Goal: Information Seeking & Learning: Learn about a topic

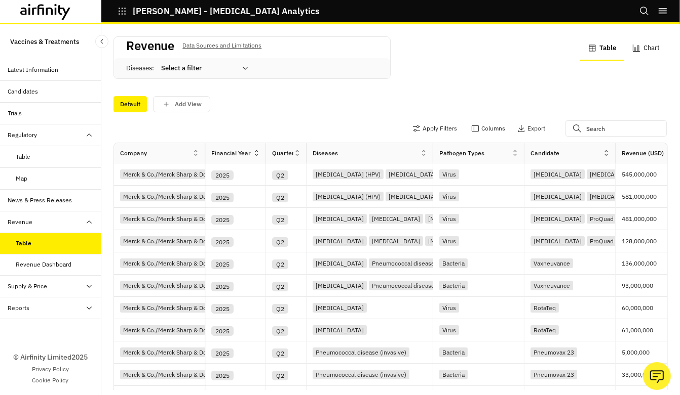
scroll to position [0, 15]
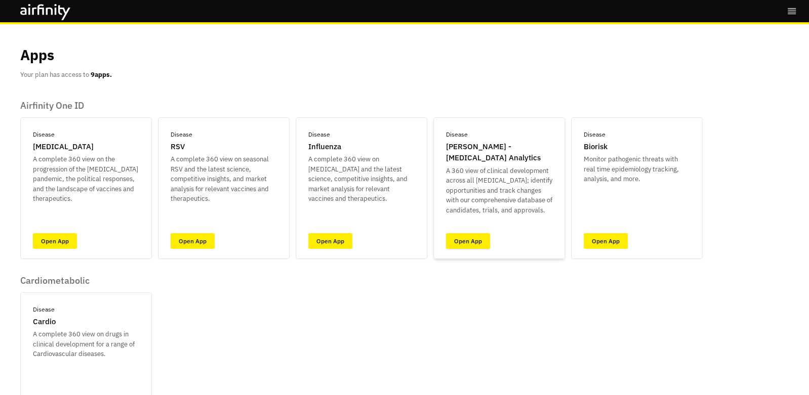
click at [477, 239] on link "Open App" at bounding box center [468, 241] width 44 height 16
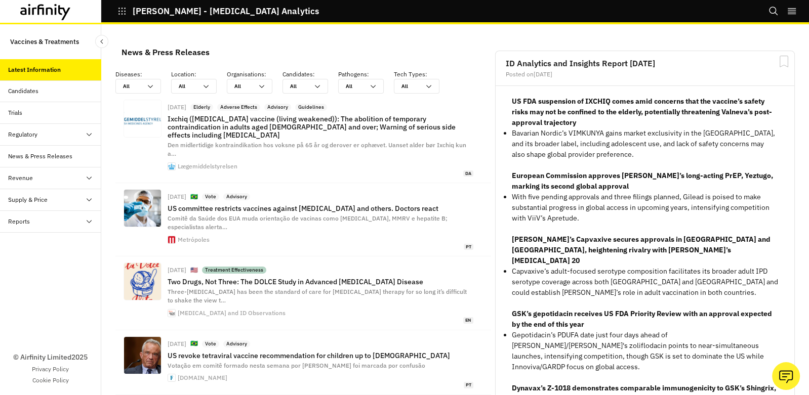
scroll to position [754, 304]
click at [649, 111] on strong "US FDA suspension of IXCHIQ comes amid concerns that the vaccine’s safety risks…" at bounding box center [642, 112] width 260 height 30
click at [50, 219] on div "Reports" at bounding box center [54, 221] width 93 height 9
click at [35, 243] on div "Reports" at bounding box center [27, 243] width 22 height 9
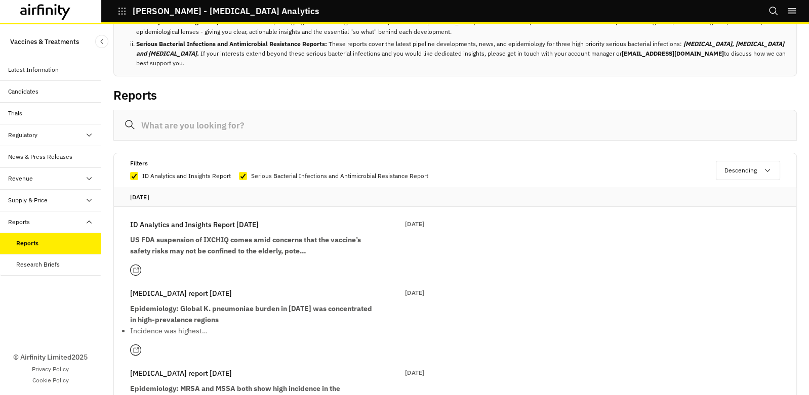
scroll to position [41, 0]
click at [176, 254] on p "US FDA suspension of IXCHIQ comes amid concerns that the vaccine’s safety risks…" at bounding box center [251, 244] width 243 height 22
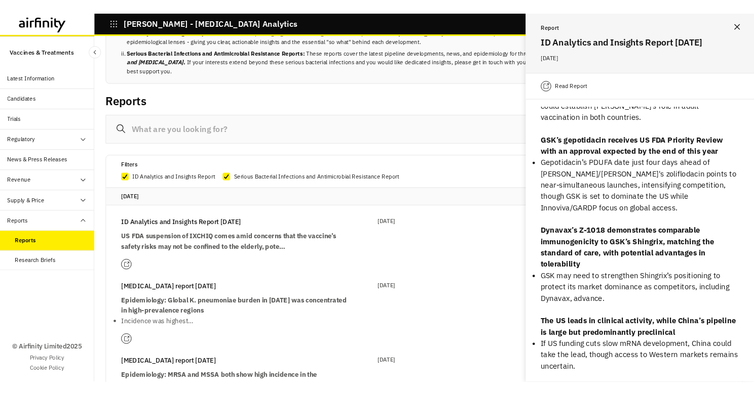
scroll to position [0, 0]
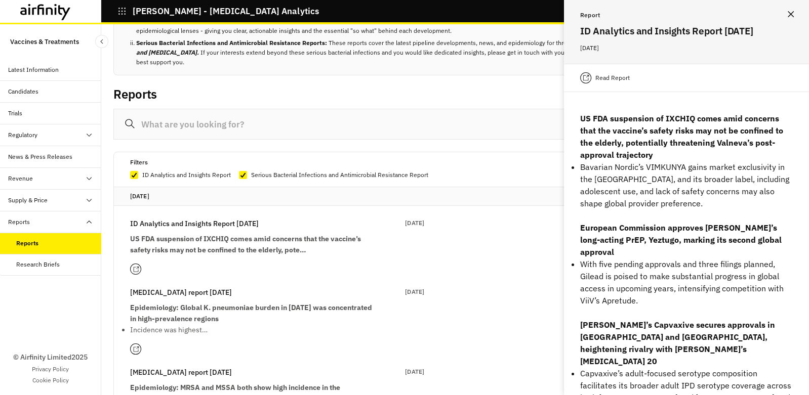
click at [794, 11] on button "Close" at bounding box center [791, 14] width 16 height 16
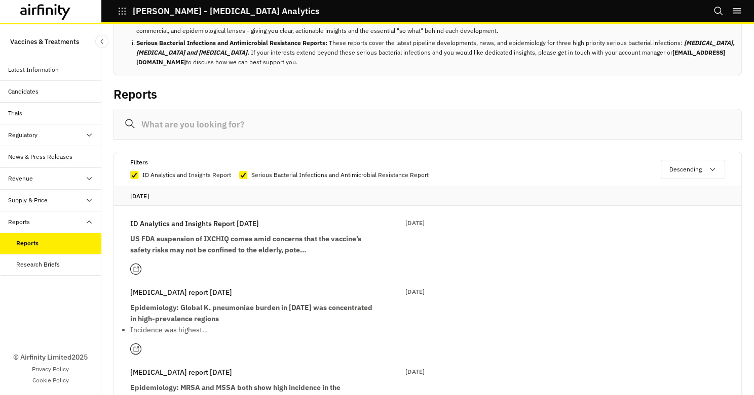
click at [255, 223] on p "ID Analytics and Insights Report 2nd September" at bounding box center [194, 223] width 129 height 11
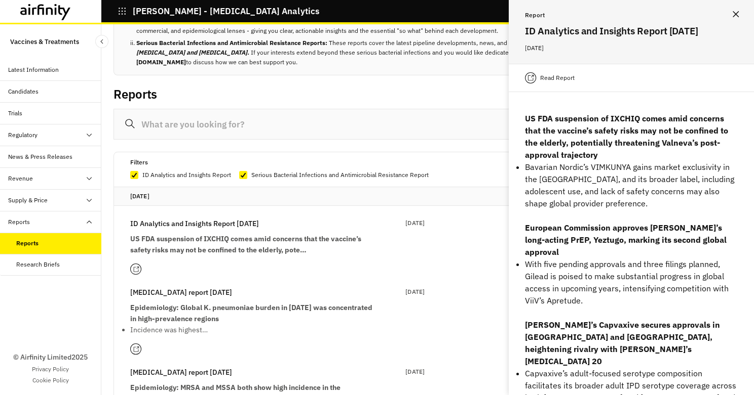
click at [569, 83] on p "Read Report" at bounding box center [557, 78] width 34 height 10
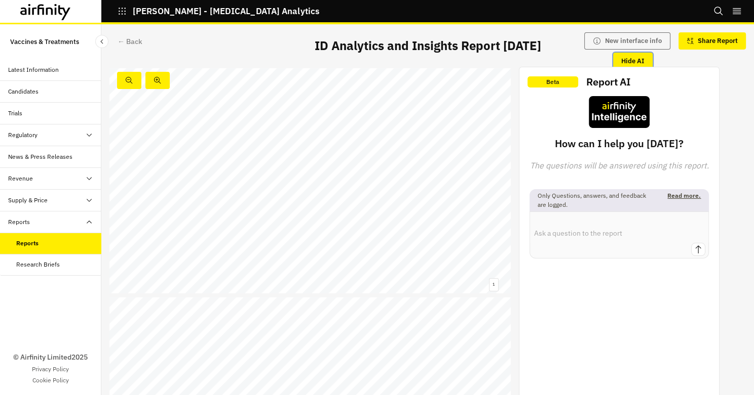
click at [627, 59] on button "Hide AI" at bounding box center [632, 61] width 39 height 17
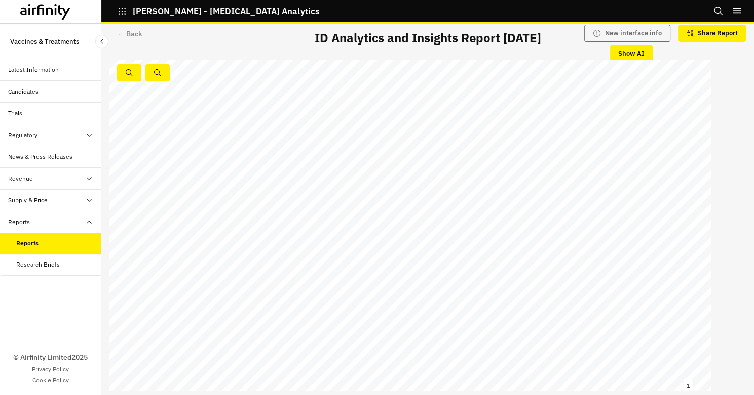
scroll to position [363, 0]
click at [154, 225] on link at bounding box center [169, 225] width 37 height 7
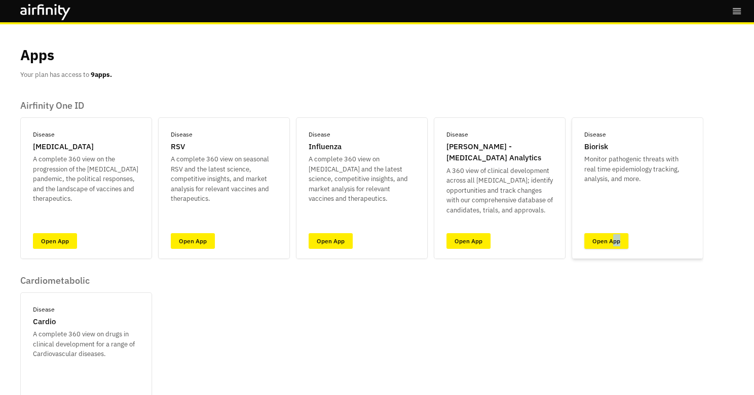
drag, startPoint x: 663, startPoint y: 238, endPoint x: 611, endPoint y: 245, distance: 52.1
click at [612, 242] on div "Disease Biorisk Monitor pathogenic threats with real time epidemiology tracking…" at bounding box center [637, 188] width 132 height 142
click at [611, 245] on link "Open App" at bounding box center [606, 241] width 44 height 16
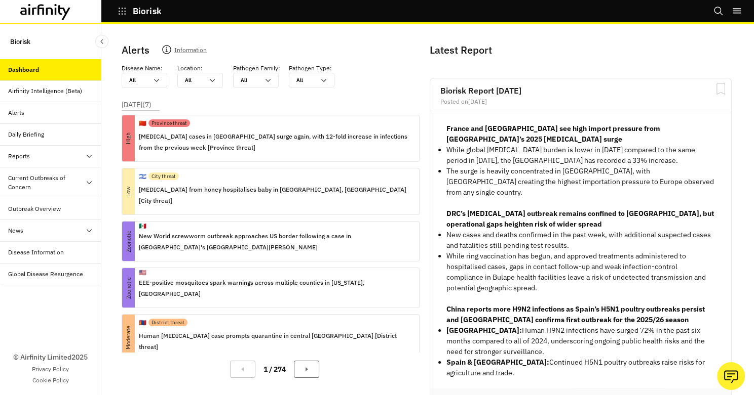
click at [40, 11] on icon at bounding box center [45, 12] width 51 height 16
